Goal: Task Accomplishment & Management: Manage account settings

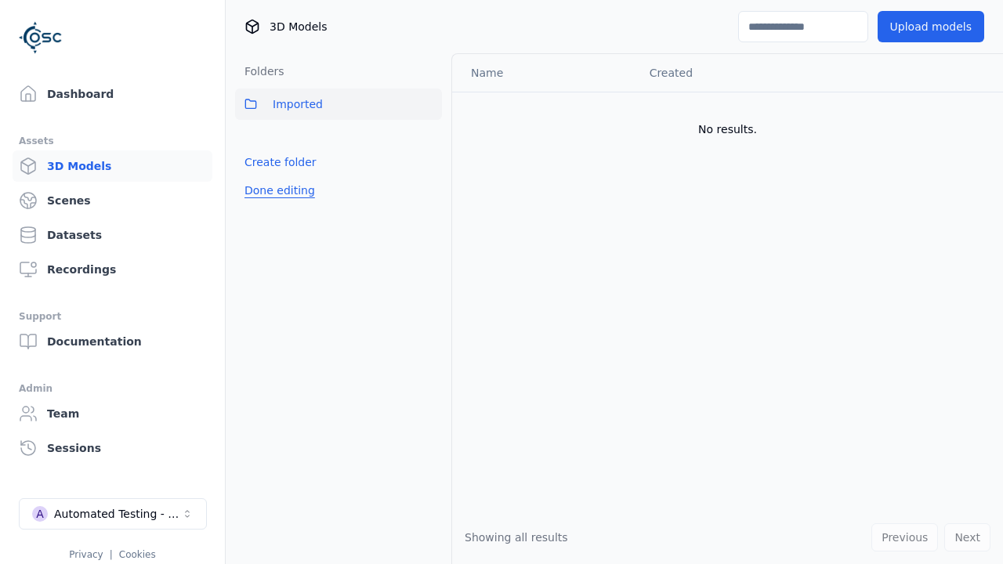
click at [275, 190] on button "Done editing" at bounding box center [279, 190] width 89 height 28
click at [262, 197] on button "Done editing" at bounding box center [279, 190] width 89 height 28
click at [430, 139] on html "Support Dashboard Assets 3D Models Scenes Datasets Recordings Support Documenta…" at bounding box center [501, 282] width 1003 height 564
click at [430, 196] on div "Rename" at bounding box center [435, 195] width 105 height 25
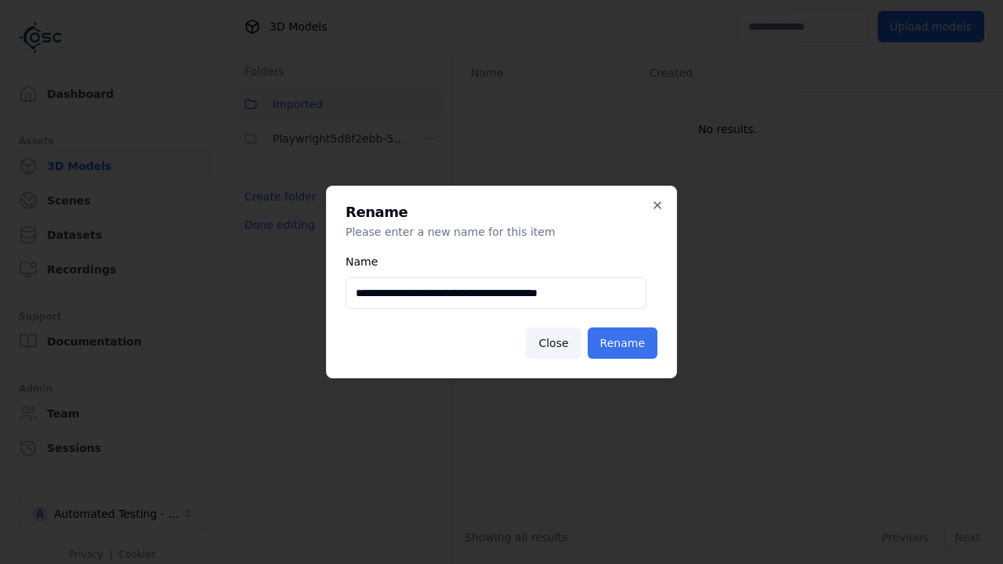
click at [496, 293] on input "**********" at bounding box center [496, 292] width 301 height 31
type input "**********"
click at [625, 343] on button "Rename" at bounding box center [623, 343] width 70 height 31
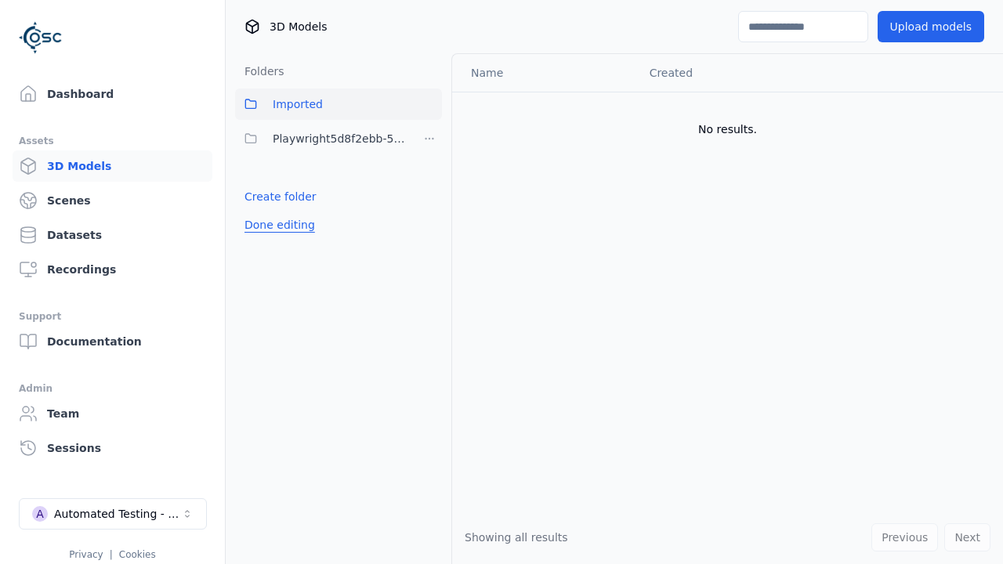
click at [275, 225] on button "Done editing" at bounding box center [279, 225] width 89 height 28
click at [262, 211] on button "Done editing" at bounding box center [279, 225] width 89 height 28
click at [430, 139] on html "Support Dashboard Assets 3D Models Scenes Datasets Recordings Support Documenta…" at bounding box center [501, 282] width 1003 height 564
click at [430, 221] on div "Delete" at bounding box center [435, 220] width 105 height 25
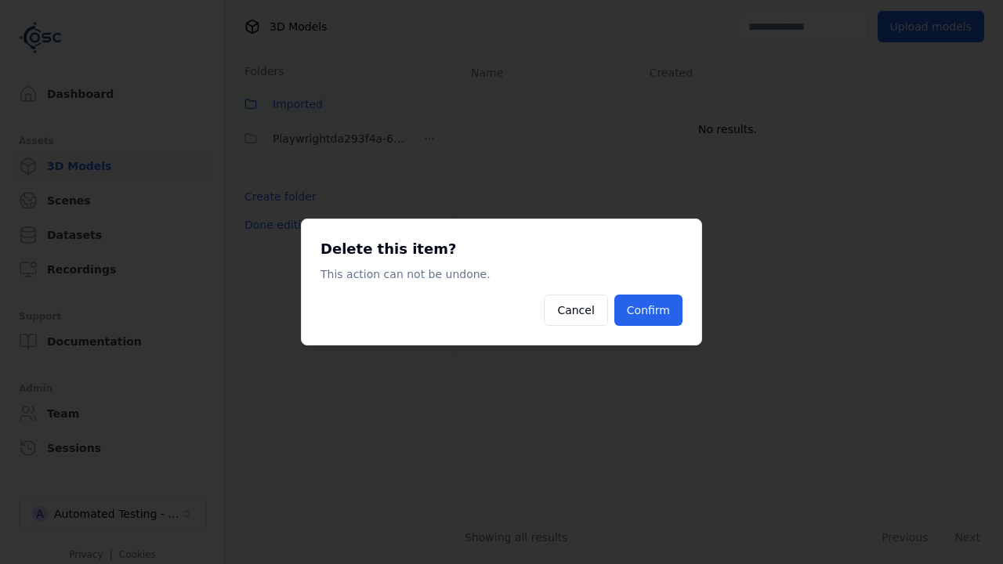
click at [651, 310] on button "Confirm" at bounding box center [648, 310] width 68 height 31
click at [275, 225] on button "Done editing" at bounding box center [279, 225] width 89 height 28
